Goal: Navigation & Orientation: Find specific page/section

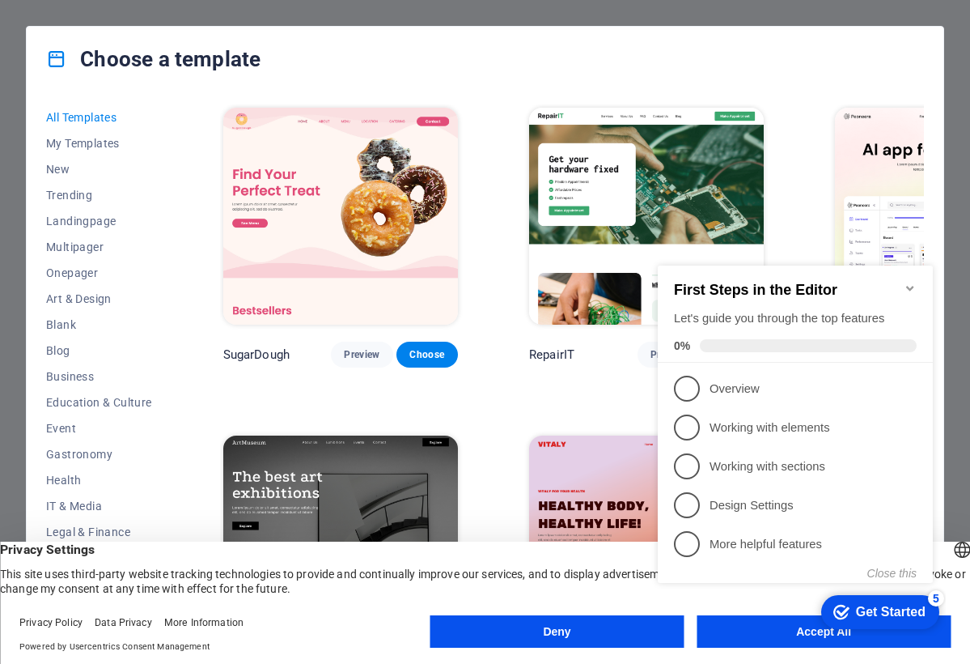
click div "checkmark Get Started 5 First Steps in the Editor Let's guide you through the t…"
click at [750, 637] on appcues-checklist "Contextual help checklist present on screen" at bounding box center [798, 441] width 295 height 397
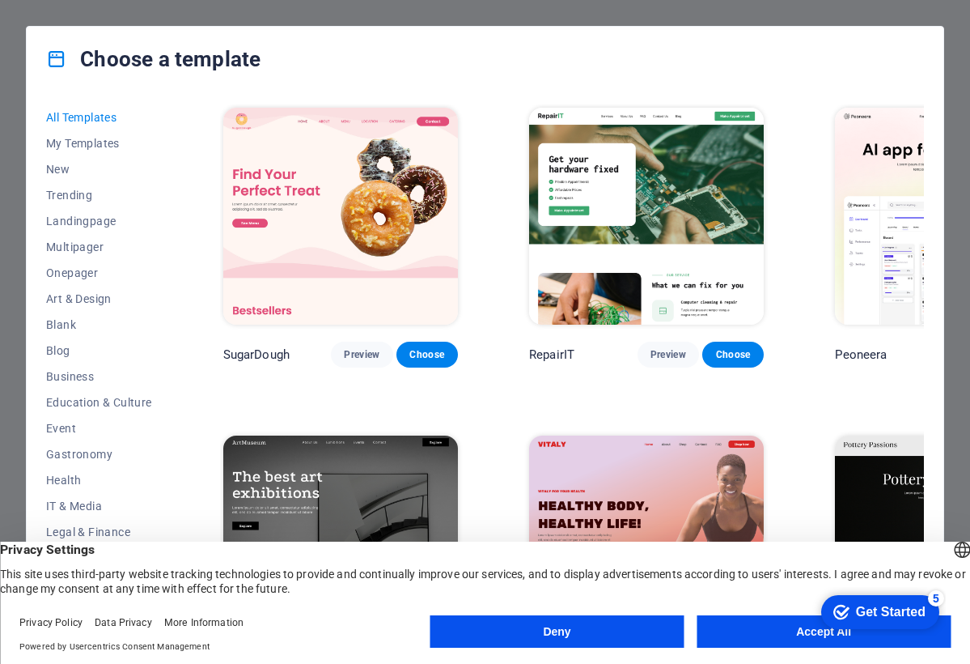
click at [750, 637] on button "Accept All" at bounding box center [824, 631] width 254 height 32
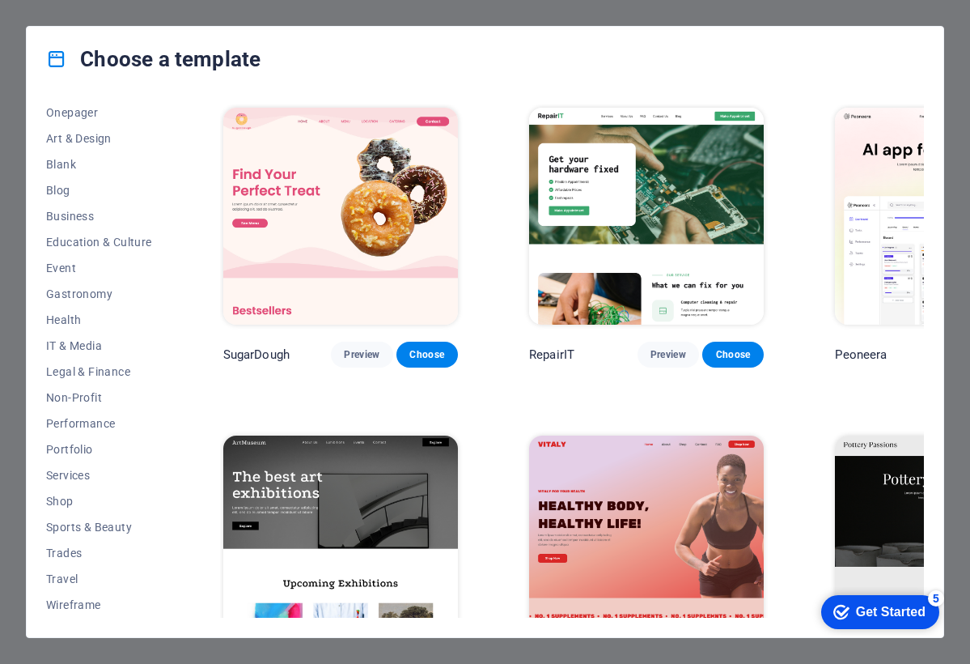
scroll to position [160, 0]
click at [66, 62] on icon at bounding box center [56, 59] width 21 height 21
click at [52, 62] on icon at bounding box center [56, 59] width 21 height 21
click at [74, 299] on span "Gastronomy" at bounding box center [99, 293] width 106 height 13
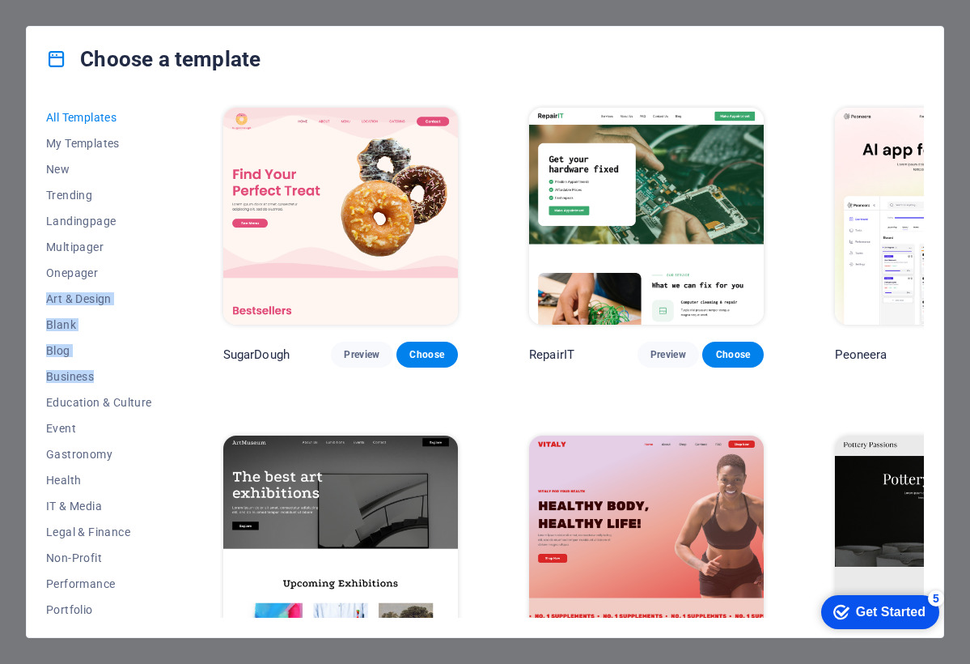
drag, startPoint x: 169, startPoint y: 274, endPoint x: 172, endPoint y: 378, distance: 104.4
click at [172, 378] on div "All Templates My Templates New Trending Landingpage Multipager Onepager Art & D…" at bounding box center [108, 360] width 125 height 513
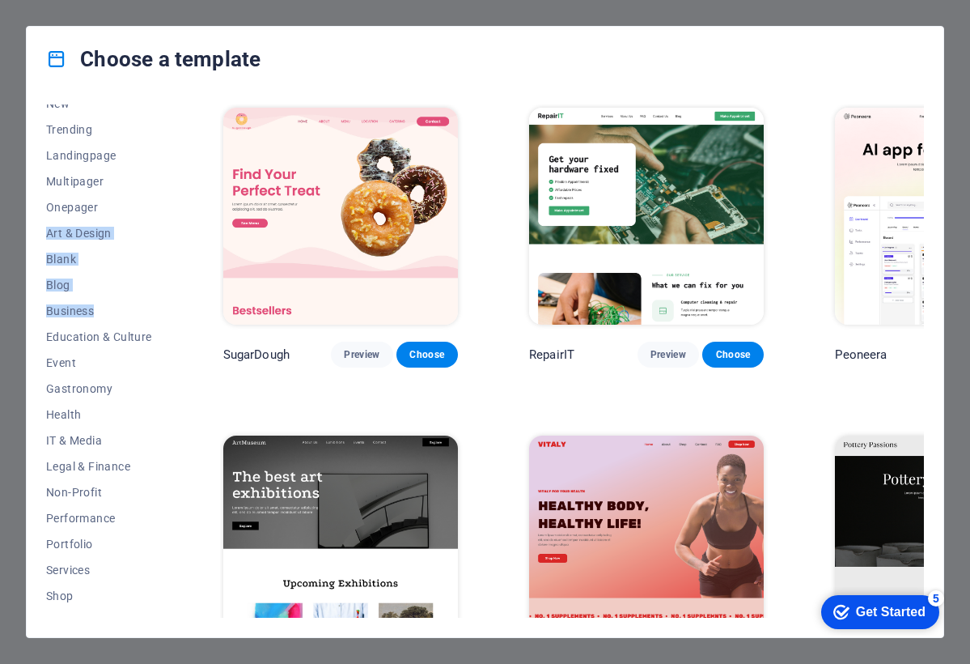
scroll to position [160, 0]
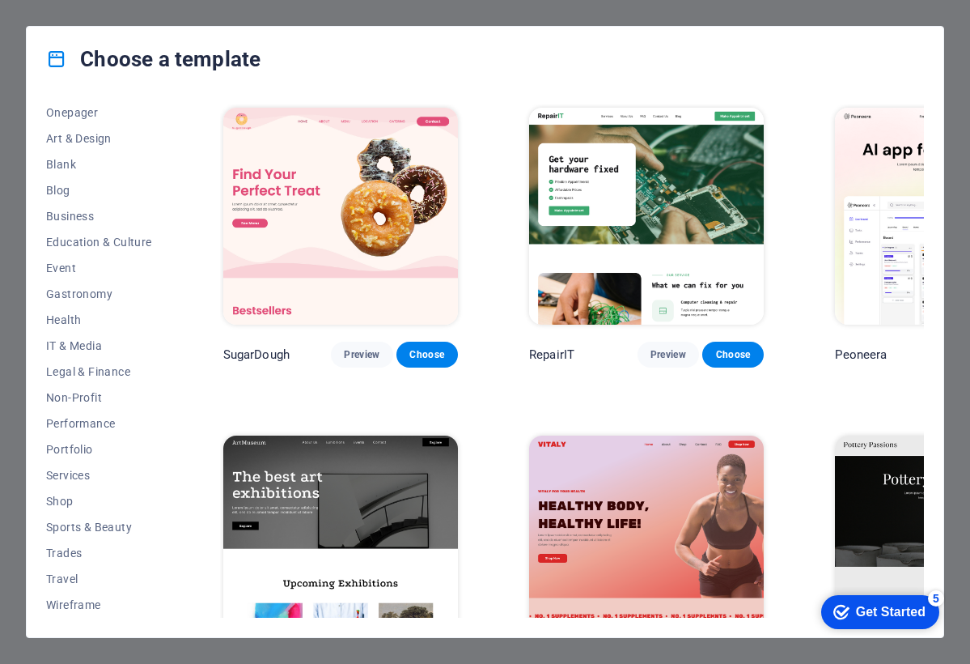
drag, startPoint x: 169, startPoint y: 252, endPoint x: 161, endPoint y: 157, distance: 95.8
click at [161, 157] on div "All Templates My Templates New Trending Landingpage Multipager Onepager Art & D…" at bounding box center [108, 360] width 125 height 513
click at [63, 301] on button "Gastronomy" at bounding box center [99, 294] width 106 height 26
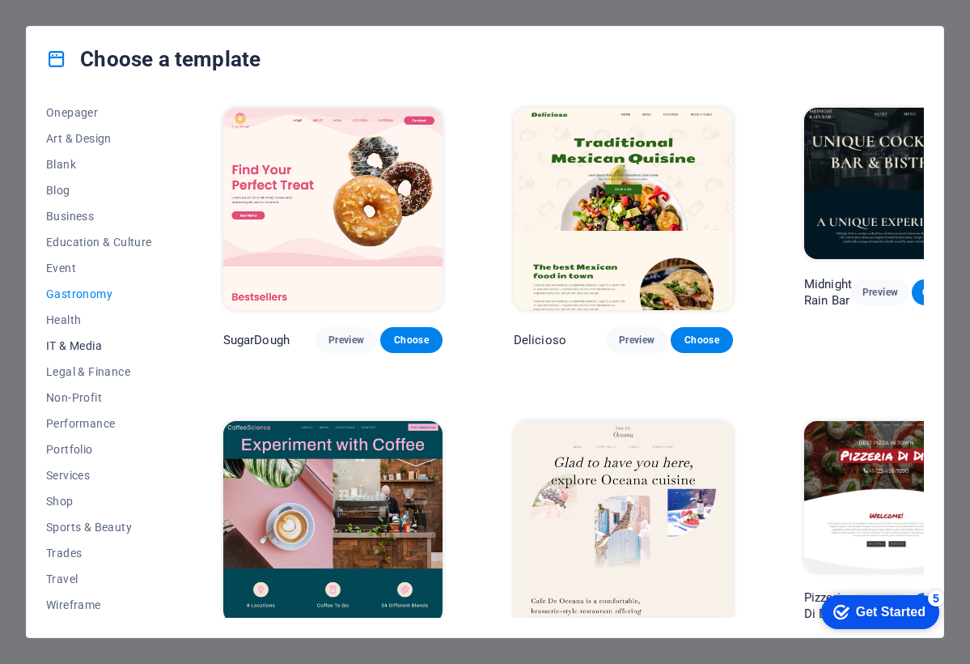
click at [67, 349] on span "IT & Media" at bounding box center [99, 345] width 106 height 13
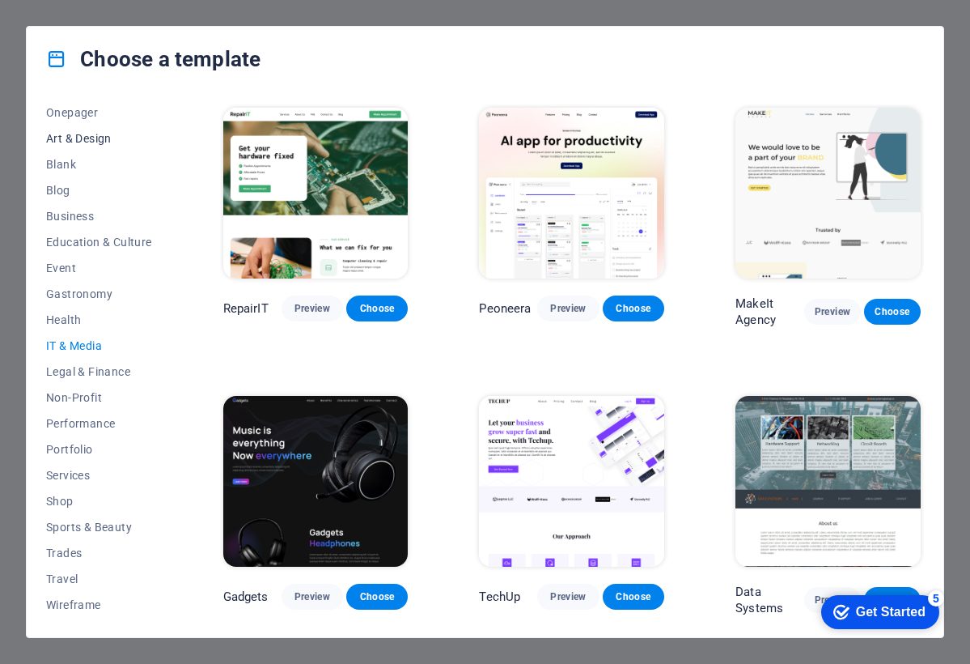
click at [85, 137] on span "Art & Design" at bounding box center [99, 138] width 106 height 13
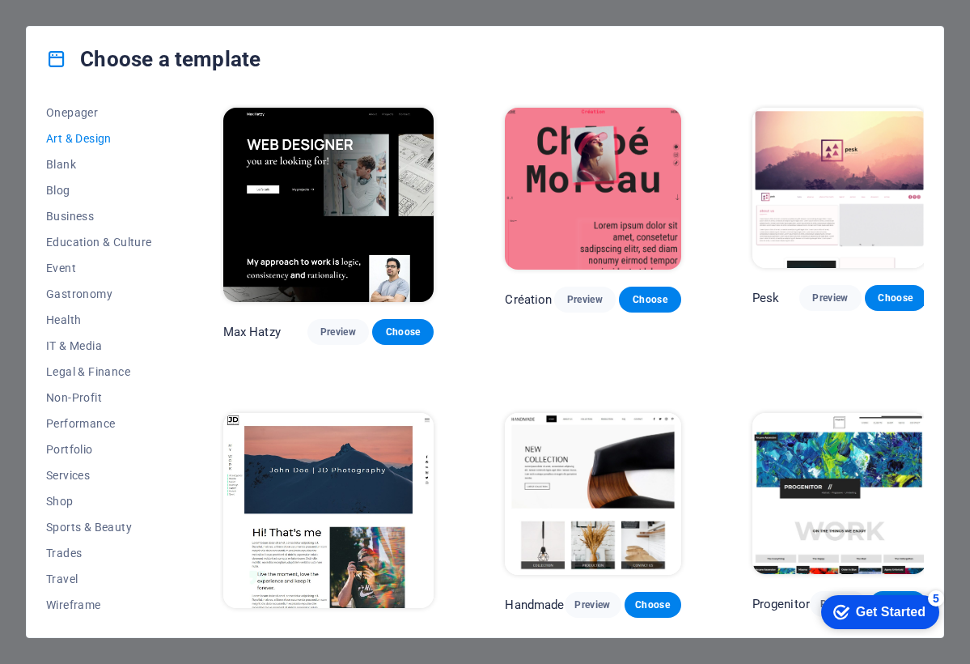
click at [74, 100] on div "All Templates My Templates New Trending Landingpage Multipager Onepager Art & D…" at bounding box center [485, 363] width 917 height 545
click at [76, 112] on span "Onepager" at bounding box center [99, 112] width 106 height 13
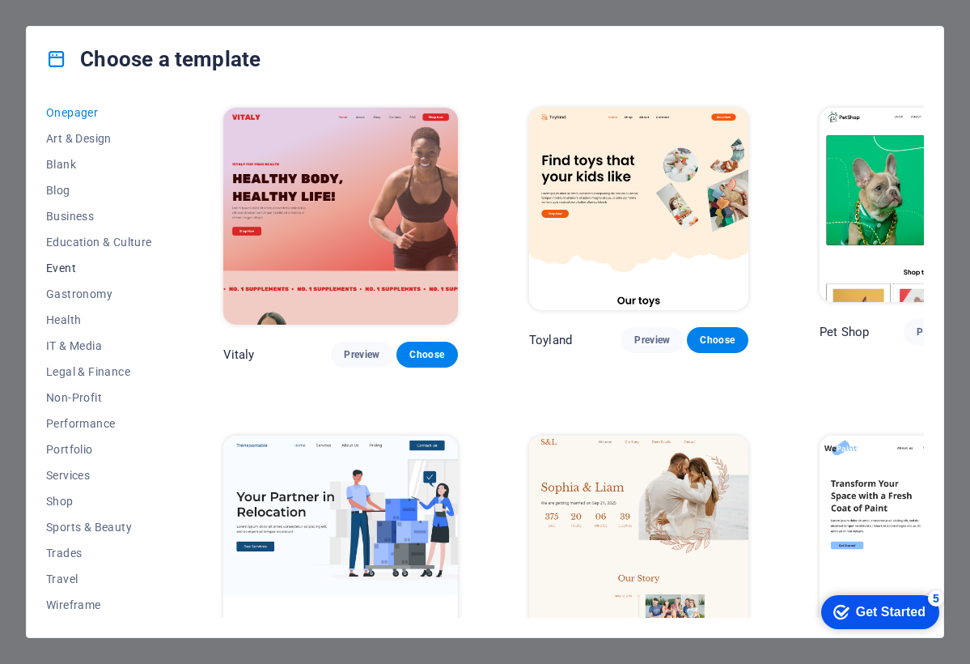
click at [48, 257] on button "Event" at bounding box center [99, 268] width 106 height 26
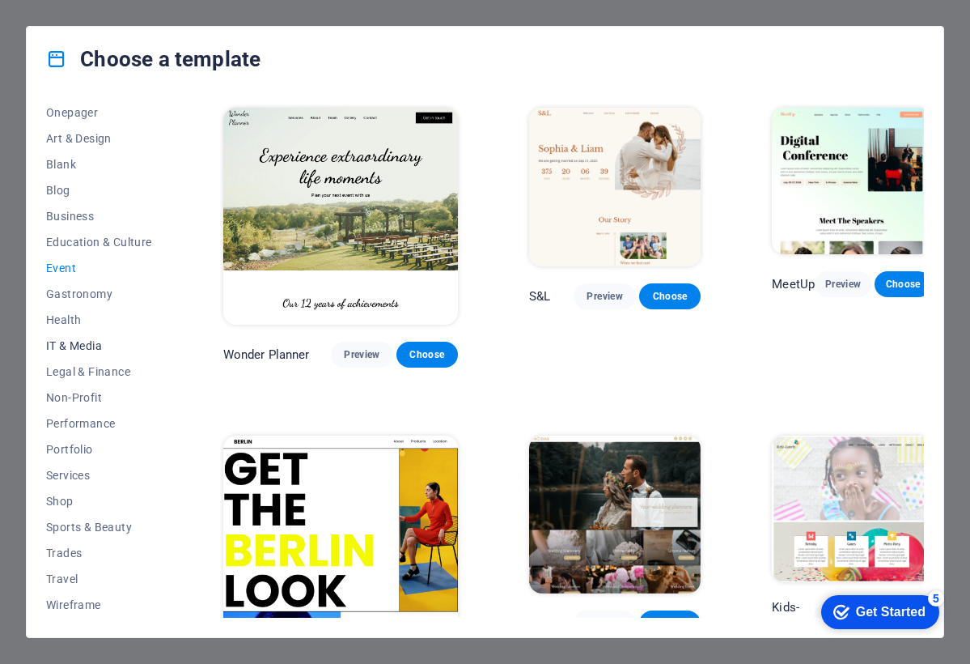
click at [84, 340] on span "IT & Media" at bounding box center [99, 345] width 106 height 13
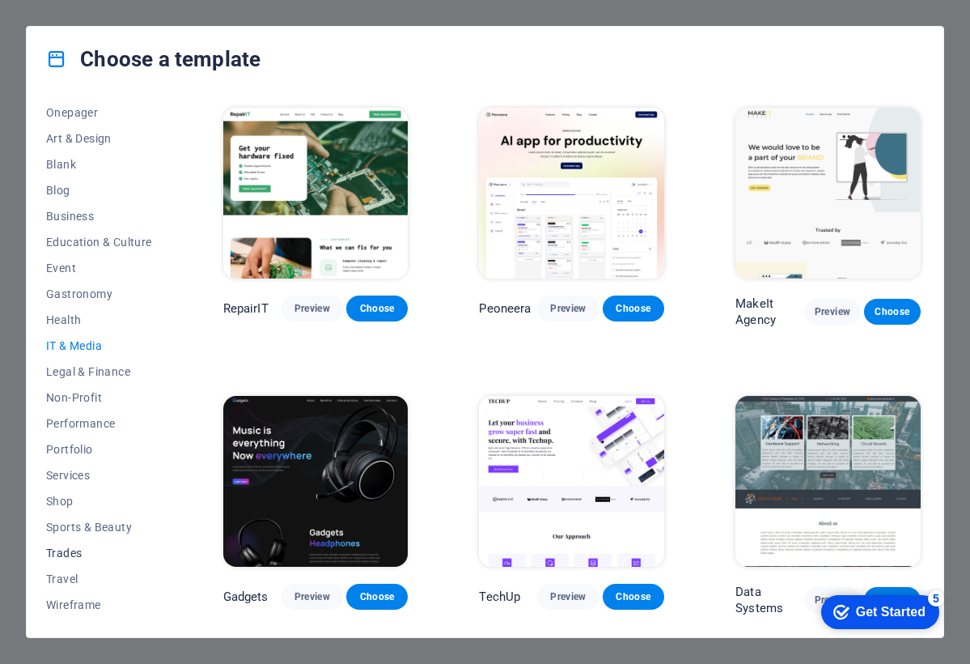
click at [65, 549] on span "Trades" at bounding box center [99, 552] width 106 height 13
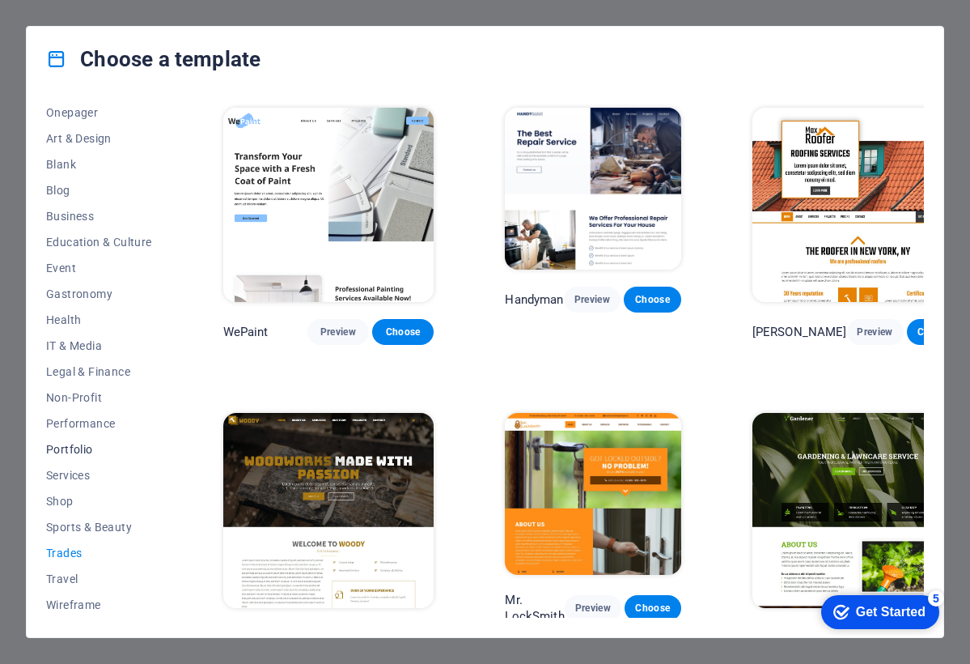
click at [64, 445] on span "Portfolio" at bounding box center [99, 449] width 106 height 13
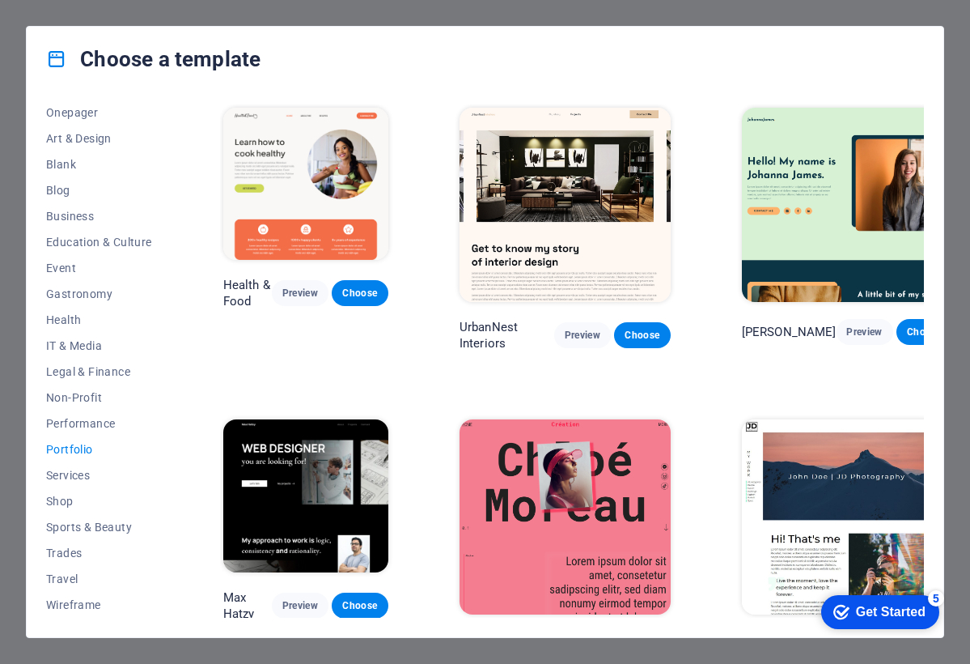
click at [47, 67] on icon at bounding box center [56, 59] width 21 height 21
